Goal: Task Accomplishment & Management: Complete application form

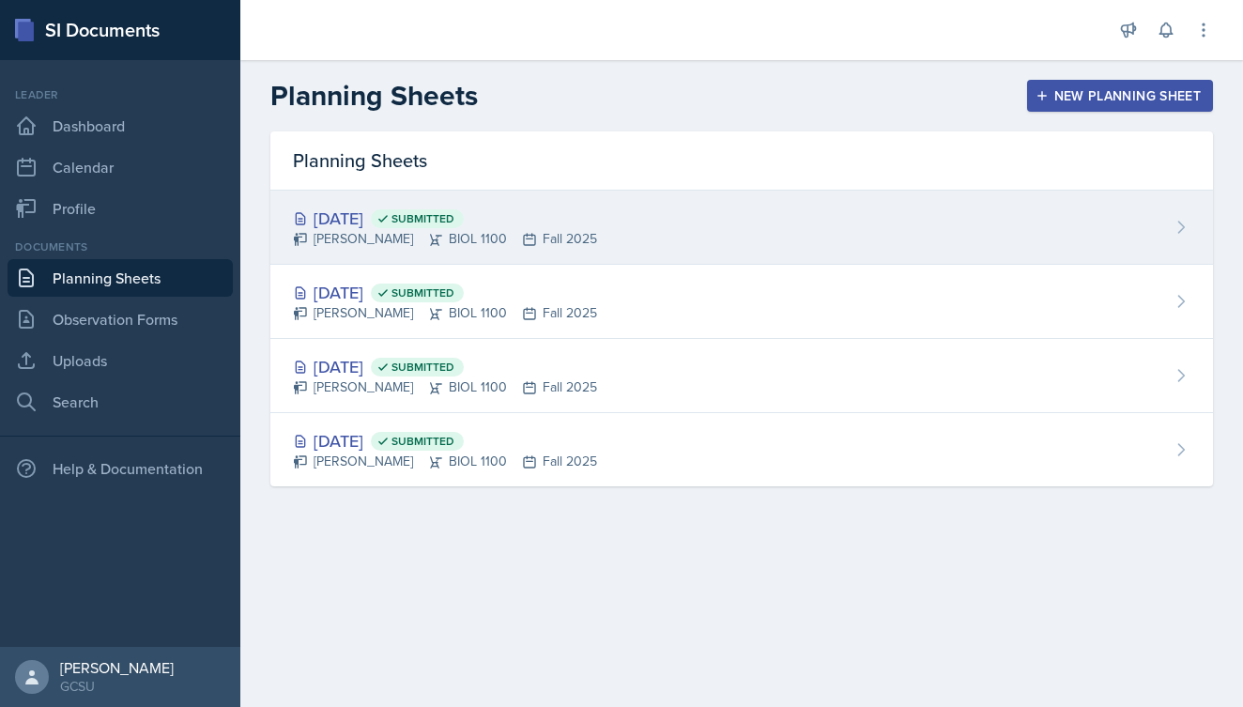
click at [645, 246] on div "[DATE] Submitted [PERSON_NAME] BIOL 1100 Fall 2025" at bounding box center [741, 228] width 943 height 74
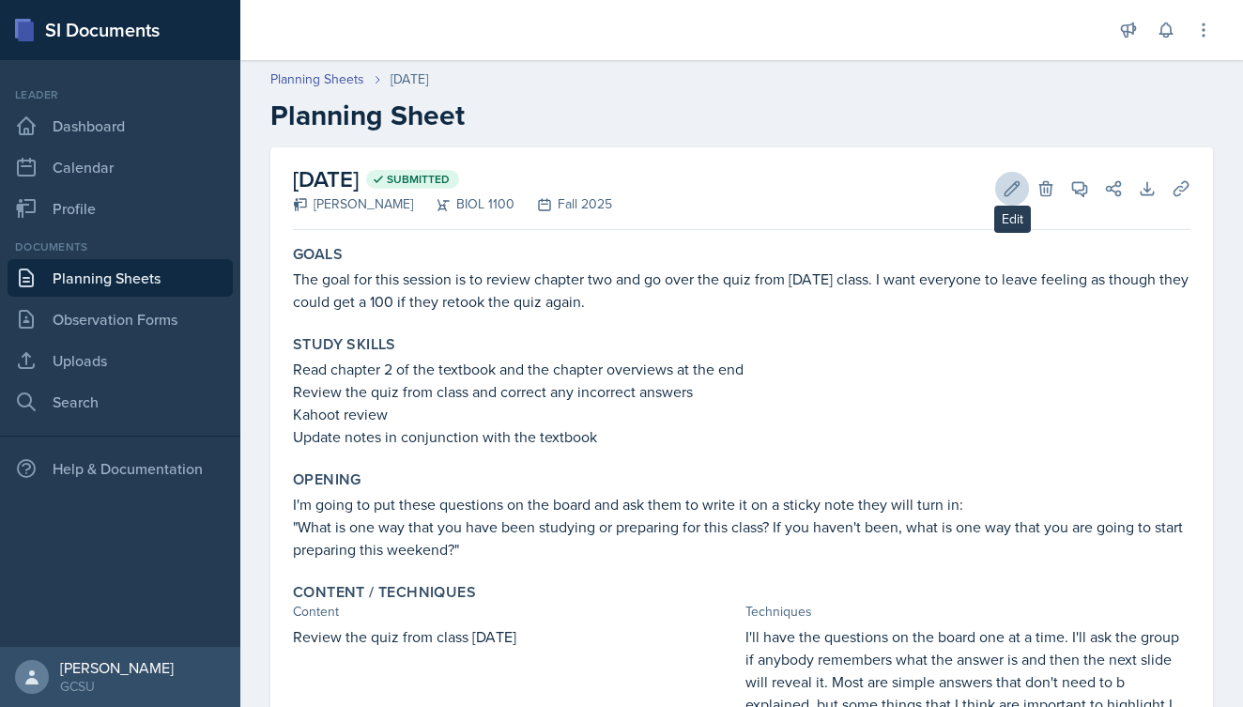
click at [1015, 193] on icon at bounding box center [1012, 188] width 19 height 19
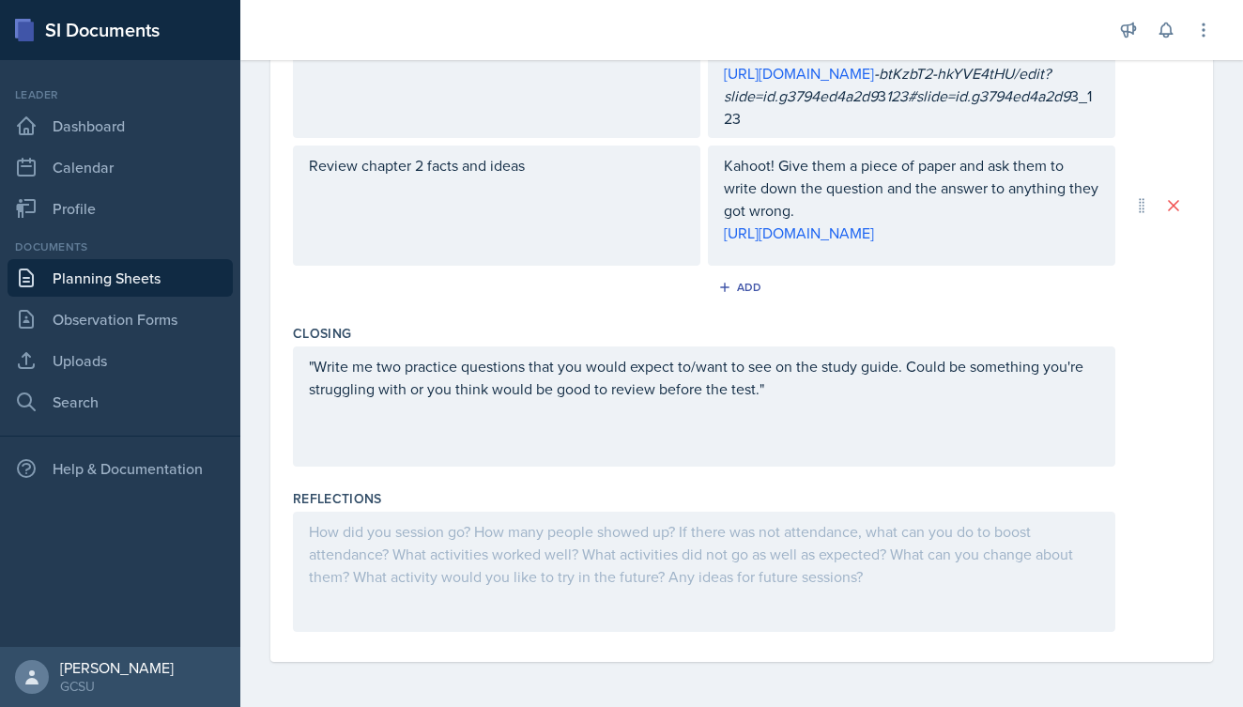
click at [456, 565] on div at bounding box center [704, 572] width 823 height 120
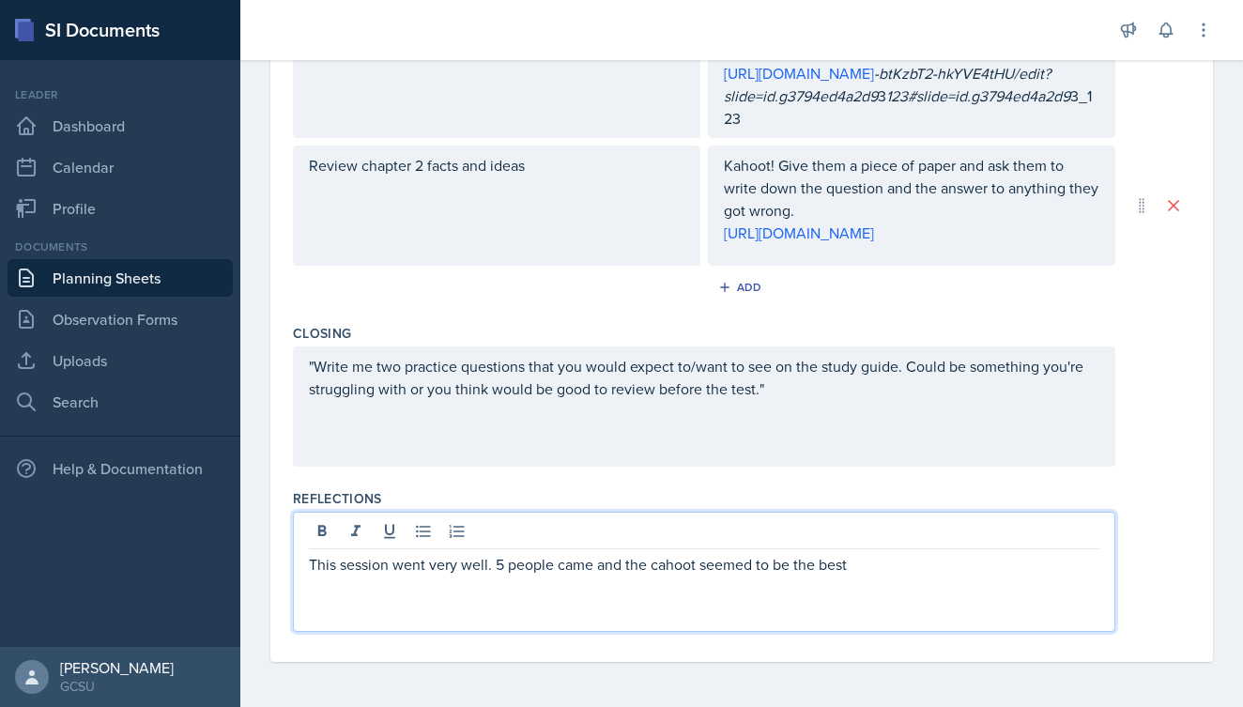
click at [655, 566] on p "This session went very well. 5 people came and the cahoot seemed to be the best" at bounding box center [704, 564] width 791 height 23
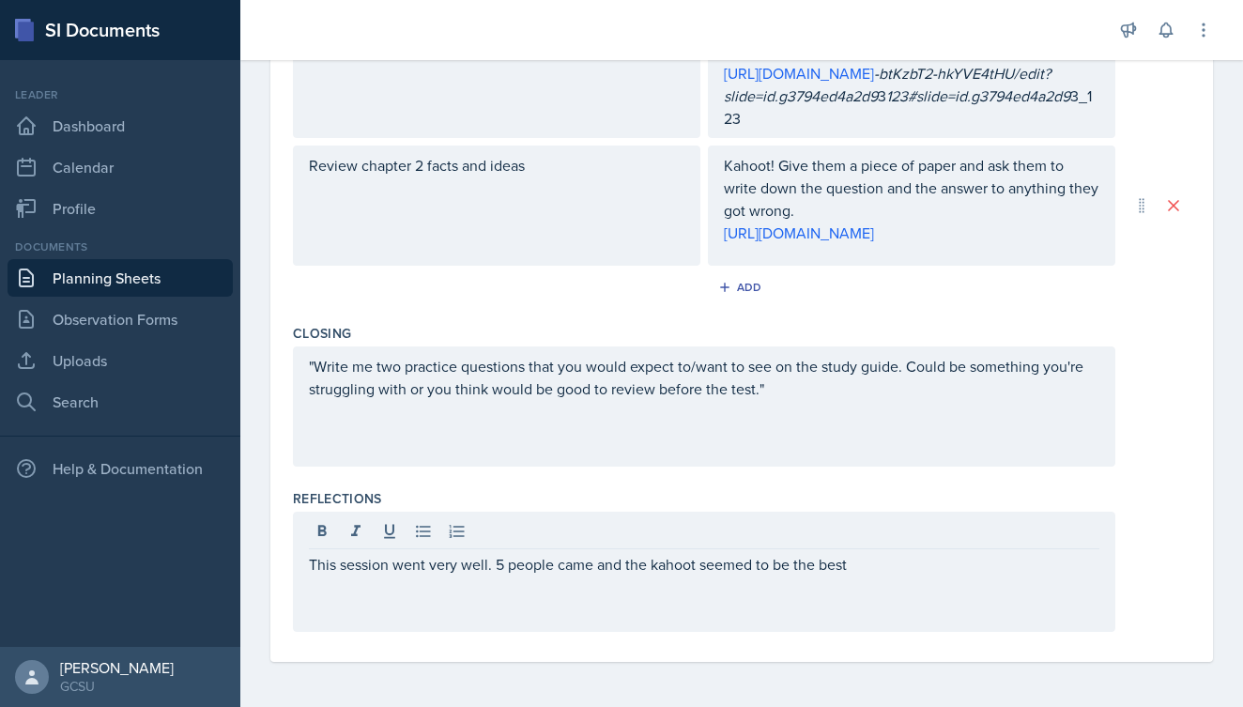
click at [912, 578] on div "This session went very well. 5 people came and the kahoot seemed to be the best" at bounding box center [704, 572] width 823 height 120
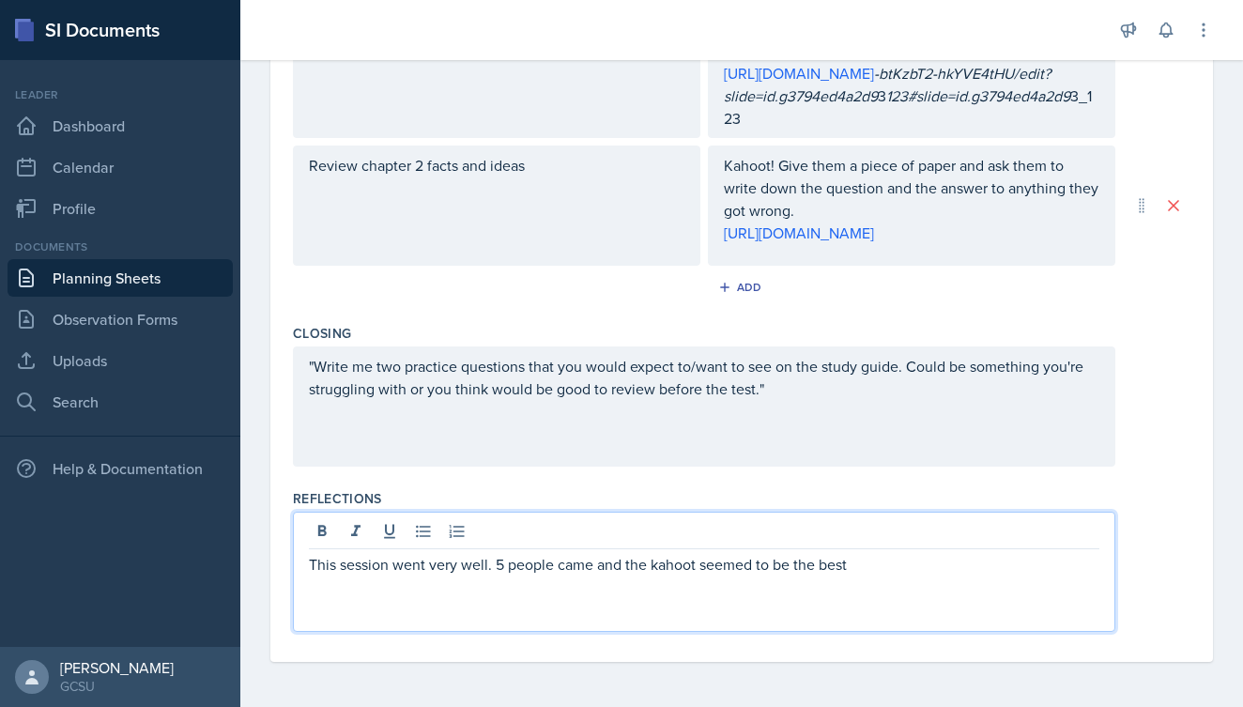
click at [915, 564] on p "This session went very well. 5 people came and the kahoot seemed to be the best" at bounding box center [704, 564] width 791 height 23
click at [889, 571] on p "This session went very well. 5 people came and the kahoot seemed to be the best…" at bounding box center [704, 575] width 791 height 45
click at [520, 594] on p "This session went very well. 5 people came and the kahoot seemed to be the best…" at bounding box center [704, 575] width 791 height 45
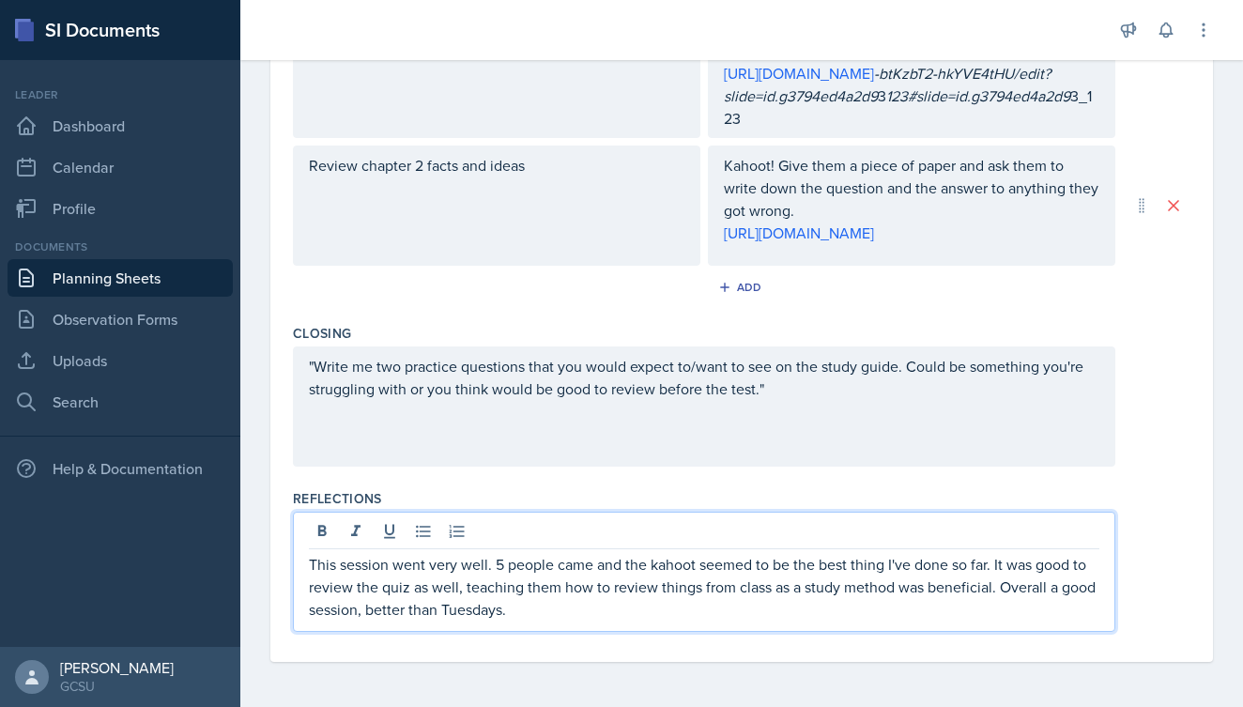
click at [446, 612] on p "This session went very well. 5 people came and the kahoot seemed to be the best…" at bounding box center [704, 587] width 791 height 68
click at [571, 616] on p "This session went very well. 5 people came and the kahoot seemed to be the best…" at bounding box center [704, 587] width 791 height 68
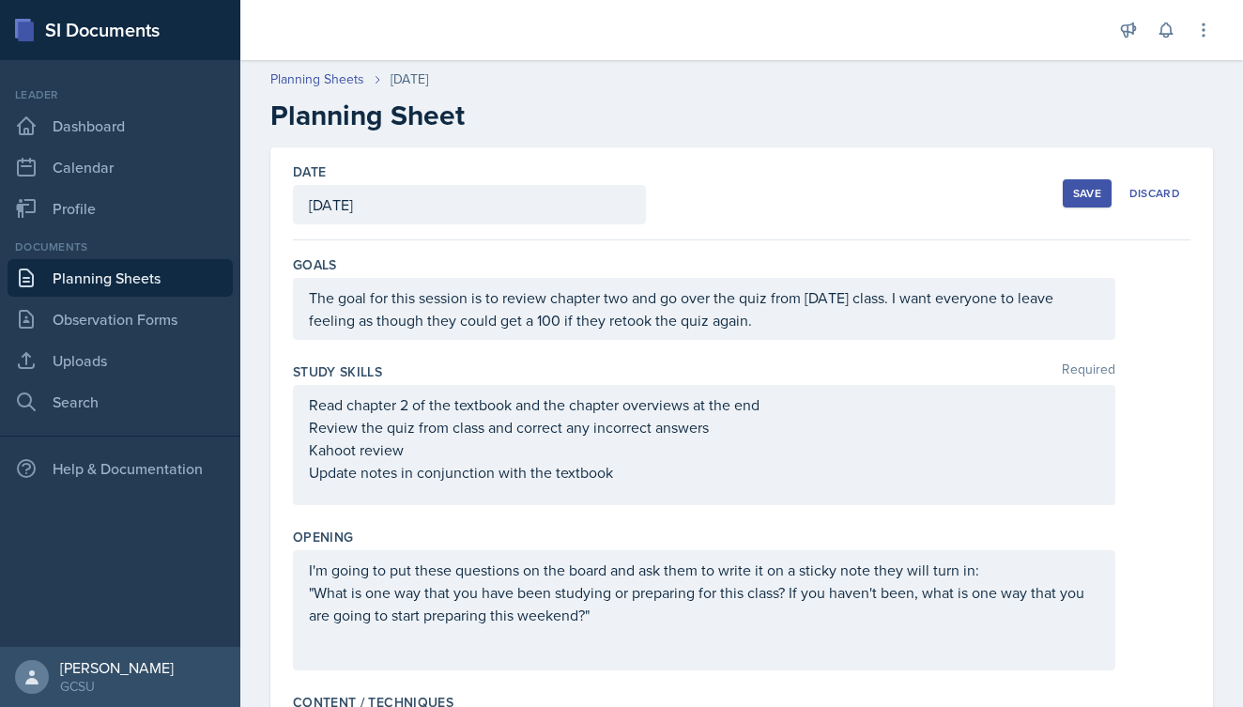
scroll to position [0, 0]
click at [1079, 205] on button "Save" at bounding box center [1087, 193] width 49 height 28
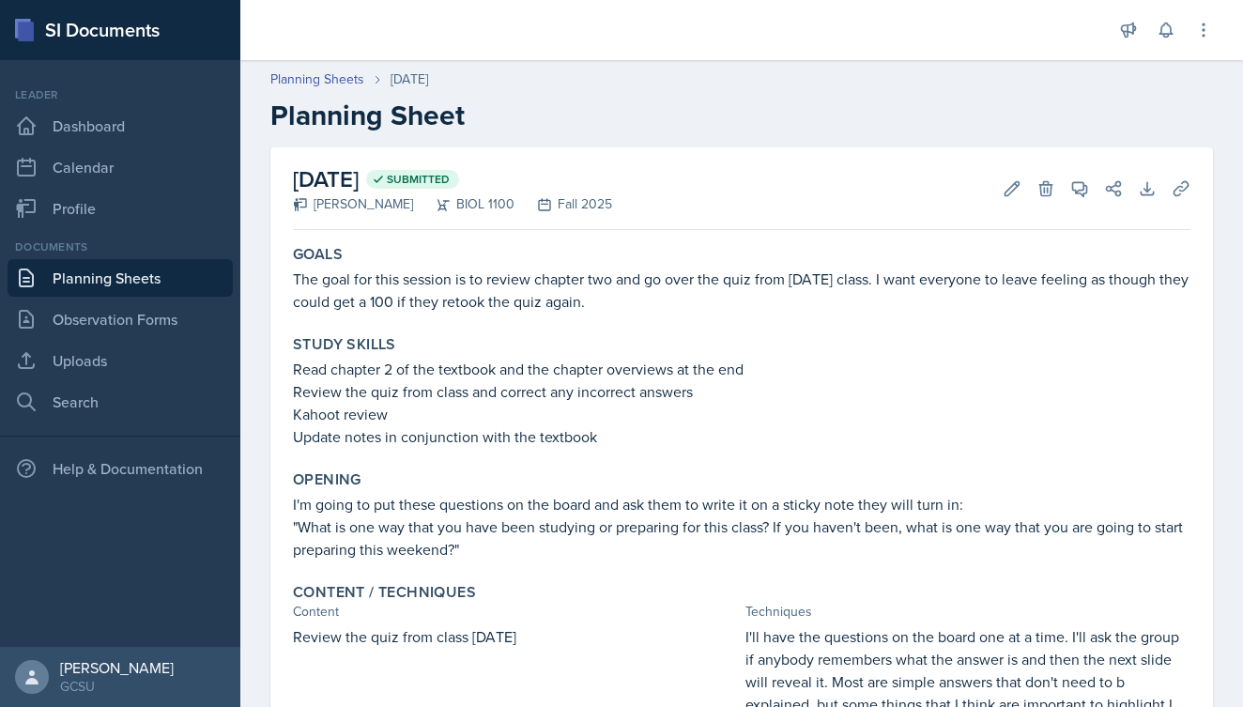
click at [1198, 635] on div "[DATE] Submitted [PERSON_NAME] BIOL 1100 Fall 2025 Edit Delete View Comments Co…" at bounding box center [741, 624] width 943 height 955
